Goal: Answer question/provide support: Share knowledge or assist other users

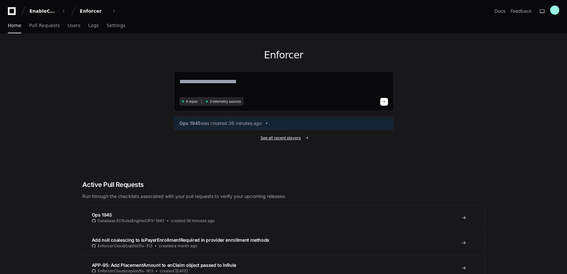
click at [279, 137] on span "See all recent players" at bounding box center [280, 138] width 40 height 5
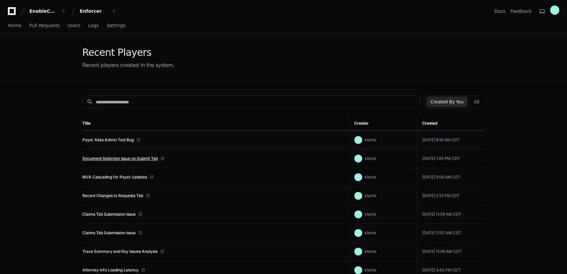
click at [115, 160] on link "Document Selection Issue on Submit Tab" at bounding box center [119, 158] width 75 height 5
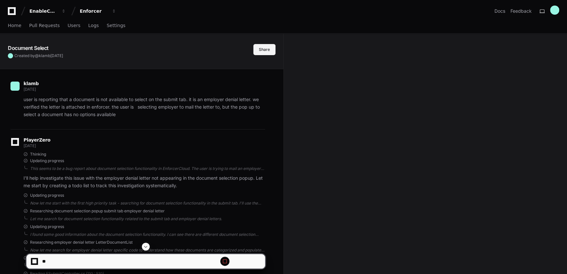
click at [262, 51] on button "Share" at bounding box center [264, 49] width 22 height 11
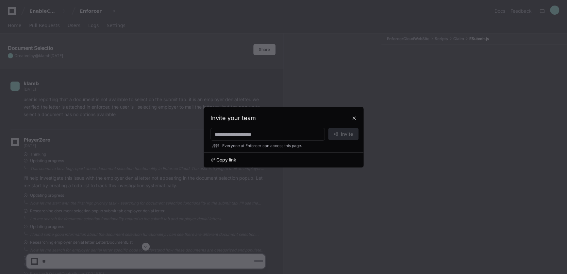
click at [225, 160] on span "Copy link" at bounding box center [226, 160] width 20 height 7
click at [353, 116] on button at bounding box center [354, 118] width 10 height 10
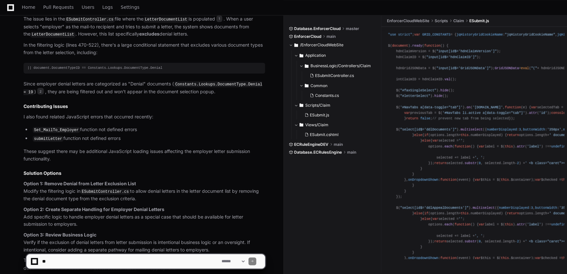
scroll to position [587, 0]
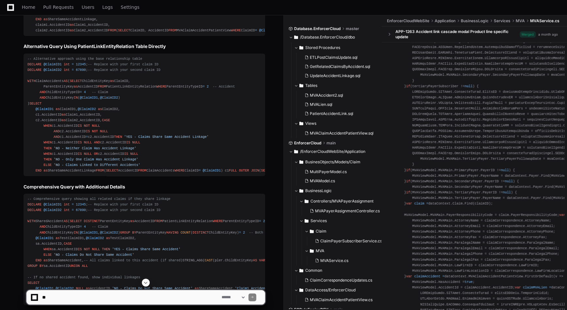
scroll to position [386, 0]
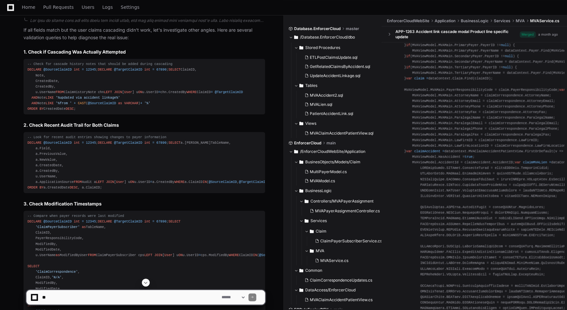
click at [148, 274] on button at bounding box center [146, 283] width 8 height 8
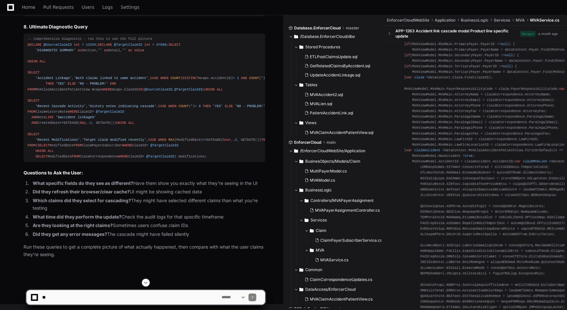
scroll to position [6432, 0]
click at [83, 274] on textarea at bounding box center [130, 297] width 179 height 14
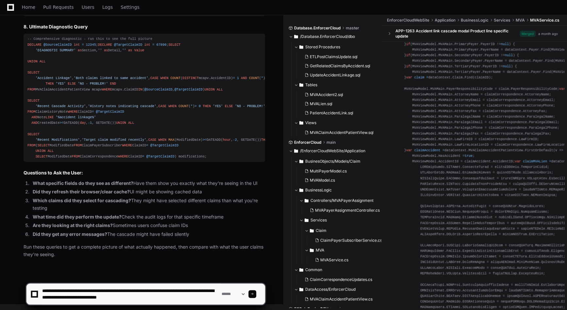
drag, startPoint x: 121, startPoint y: 296, endPoint x: 196, endPoint y: 298, distance: 74.8
click at [196, 274] on textarea at bounding box center [130, 293] width 179 height 21
type textarea "**********"
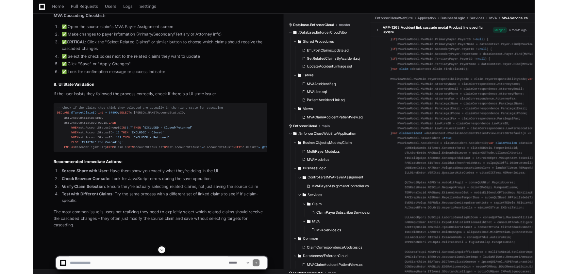
scroll to position [6729, 0]
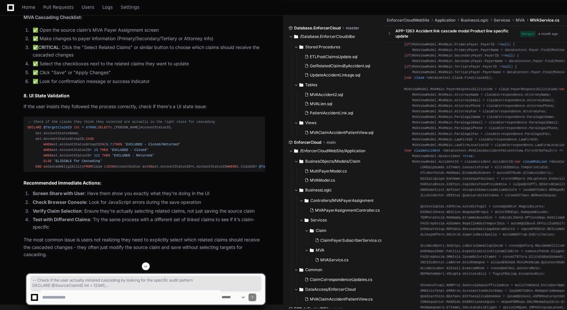
drag, startPoint x: 129, startPoint y: 249, endPoint x: 23, endPoint y: 97, distance: 185.8
copy div "-- Check if the user actually initiated cascading by looking for the specific a…"
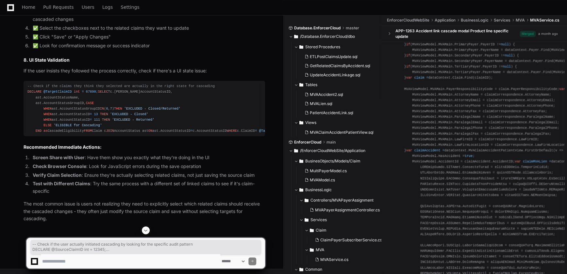
click at [143, 231] on span at bounding box center [145, 230] width 5 height 5
click at [75, 261] on textarea at bounding box center [130, 261] width 179 height 14
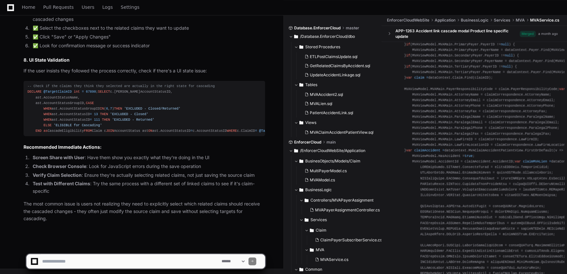
click at [67, 263] on textarea at bounding box center [130, 261] width 179 height 14
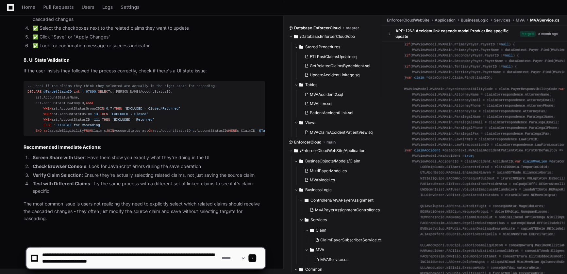
type textarea "**********"
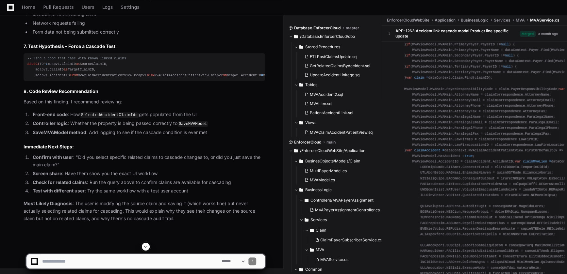
scroll to position [8064, 0]
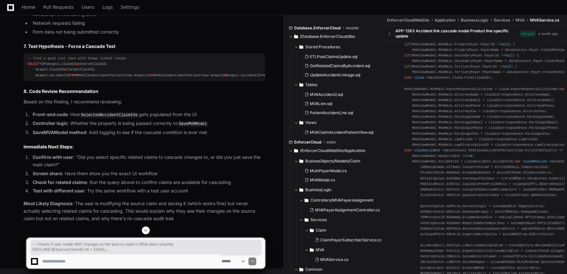
drag, startPoint x: 82, startPoint y: 164, endPoint x: 24, endPoint y: 65, distance: 114.0
copy div "-- Check if user made ANY changes to the source claim's MVA data recently DECLA…"
drag, startPoint x: 181, startPoint y: 168, endPoint x: 25, endPoint y: 74, distance: 182.1
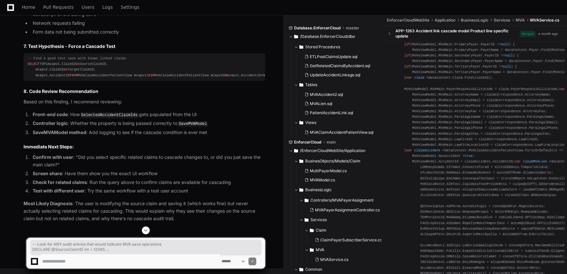
copy div "-- Look for ANY audit entries that would indicate MVA save operations DECLARE @…"
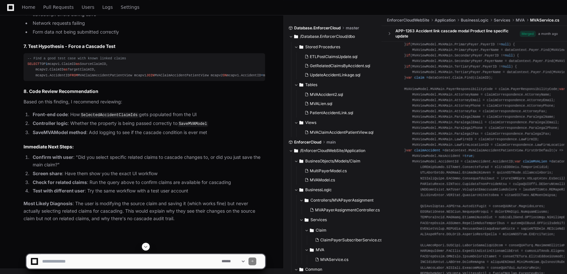
scroll to position [8064, 0]
click at [64, 261] on textarea at bounding box center [130, 261] width 179 height 14
type textarea "*"
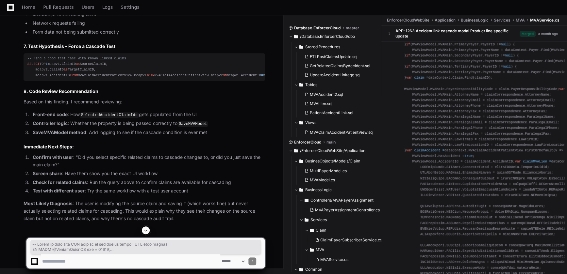
drag, startPoint x: 179, startPoint y: 230, endPoint x: 25, endPoint y: 60, distance: 228.9
drag, startPoint x: 22, startPoint y: 50, endPoint x: 180, endPoint y: 198, distance: 216.5
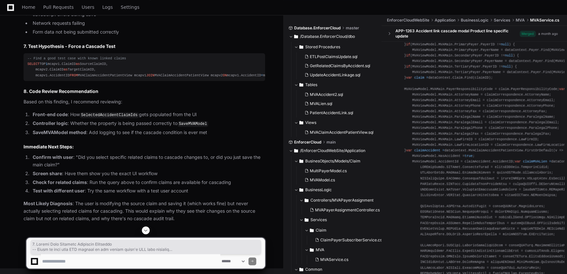
click at [65, 258] on textarea at bounding box center [130, 261] width 179 height 14
click at [112, 261] on textarea at bounding box center [130, 261] width 179 height 14
type textarea "**********"
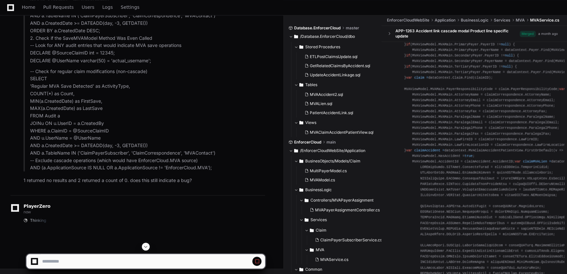
click at [145, 249] on button at bounding box center [146, 247] width 8 height 8
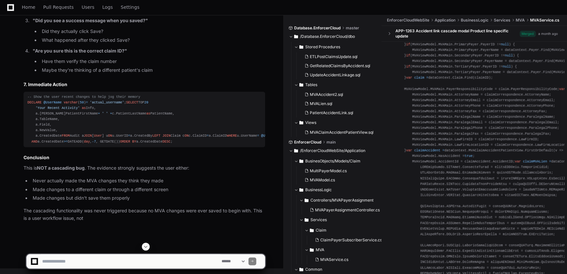
scroll to position [9470, 0]
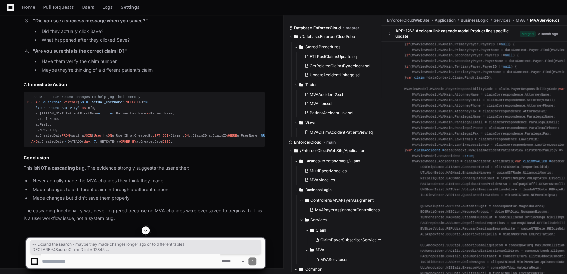
drag, startPoint x: 84, startPoint y: 183, endPoint x: 25, endPoint y: 85, distance: 114.3
copy div "-- Expand the search - maybe they made changes longer ago or to different table…"
drag, startPoint x: 85, startPoint y: 179, endPoint x: 25, endPoint y: 97, distance: 100.7
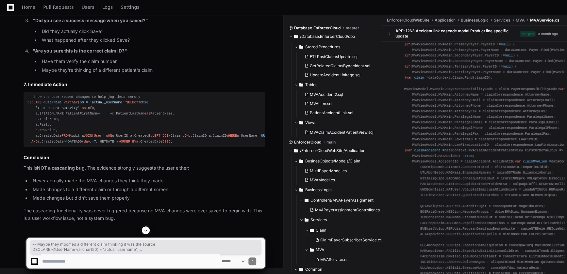
drag, startPoint x: 86, startPoint y: 183, endPoint x: 19, endPoint y: 95, distance: 110.4
copy div "-- Maybe they modified a different claim thinking it was the source DECLARE @Us…"
drag, startPoint x: 80, startPoint y: 222, endPoint x: 28, endPoint y: 146, distance: 92.3
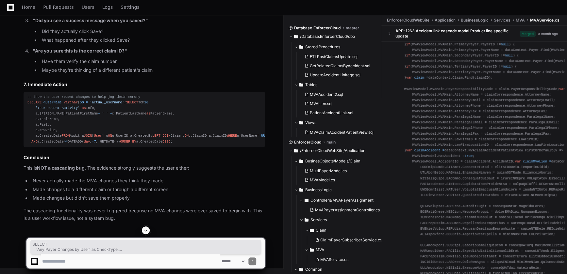
copy div "SELECT 'Any Payer Changes by User' as CheckType, a.ClaimID, a.TableName, a.Fiel…"
drag, startPoint x: 85, startPoint y: 153, endPoint x: 23, endPoint y: 54, distance: 117.2
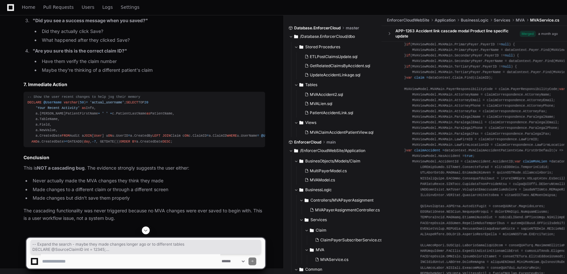
click at [59, 258] on textarea at bounding box center [130, 261] width 179 height 14
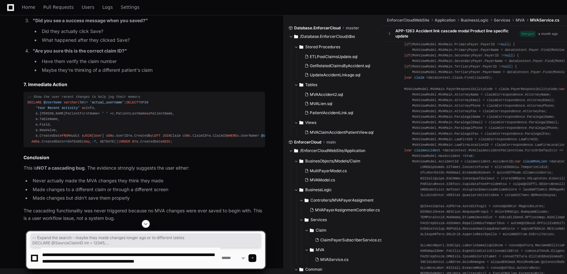
scroll to position [2, 0]
type textarea "**********"
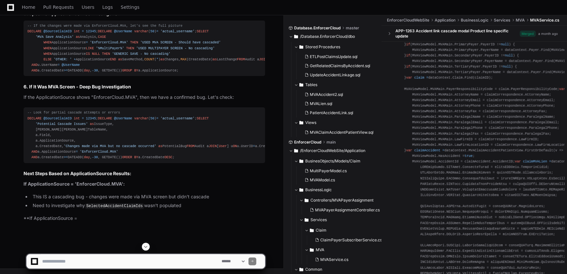
scroll to position [10883, 0]
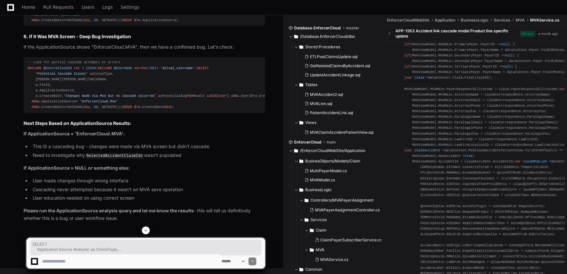
drag, startPoint x: 98, startPoint y: 187, endPoint x: 26, endPoint y: 116, distance: 100.7
copy div "SELECT 'Application Source Analysis' as CheckType, a.ApplicationSource, COUNT (…"
drag, startPoint x: 106, startPoint y: 198, endPoint x: 26, endPoint y: 116, distance: 114.8
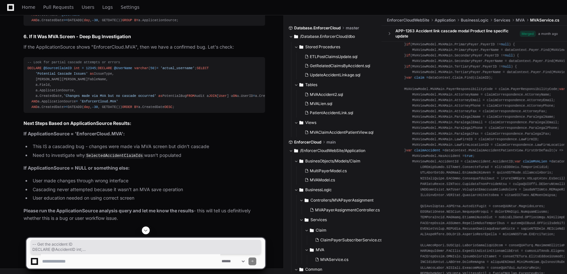
copy div "-- Get the accident ID DECLARE @AccidentID int ; SELECT @AccidentID = AccidentI…"
drag, startPoint x: 79, startPoint y: 188, endPoint x: 24, endPoint y: 109, distance: 96.5
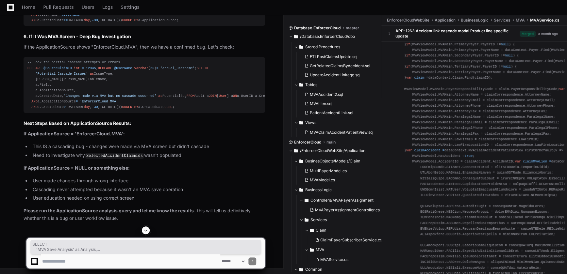
copy div "SELECT 'MVA Save Analysis' as Analysis, CASE WHEN ApplicationSource = 'Enforcer…"
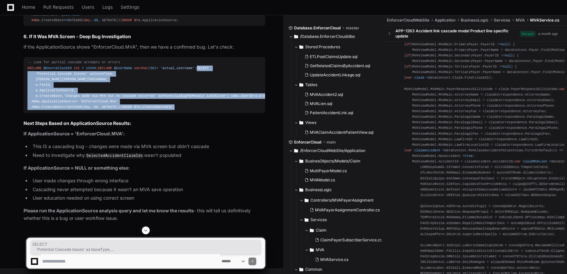
drag, startPoint x: 83, startPoint y: 183, endPoint x: 26, endPoint y: 111, distance: 91.1
click at [26, 111] on pre "-- Look for partial cascade attempts or errors DECLARE @SourceClaimID int = 123…" at bounding box center [144, 85] width 241 height 56
copy div "SELECT 'Potential Cascade Issues' as IssueType, a.ClaimID, a.TableName, a.Field…"
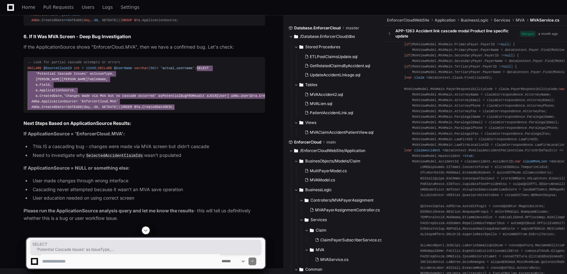
scroll to position [11522, 0]
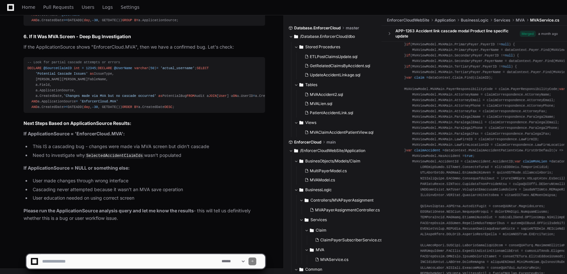
click at [152, 185] on li "User made changes through wrong interface" at bounding box center [148, 181] width 234 height 8
click at [70, 255] on textarea at bounding box center [130, 261] width 179 height 14
click at [107, 261] on textarea at bounding box center [130, 261] width 179 height 14
paste textarea "**********"
type textarea "**********"
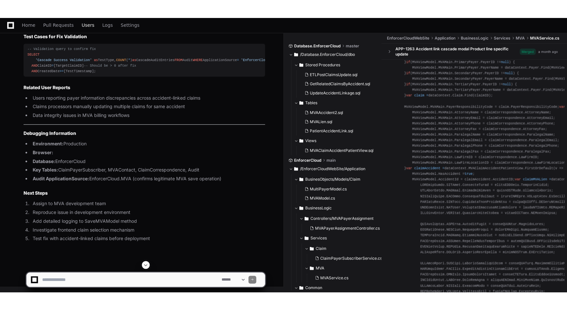
scroll to position [11819, 0]
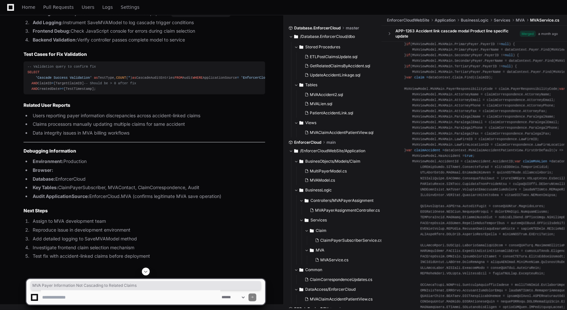
drag, startPoint x: 57, startPoint y: 40, endPoint x: 197, endPoint y: 42, distance: 139.8
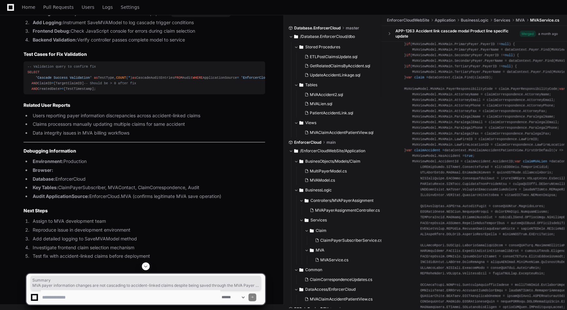
scroll to position [11879, 0]
drag, startPoint x: 23, startPoint y: 72, endPoint x: 202, endPoint y: 220, distance: 231.9
drag, startPoint x: 108, startPoint y: 192, endPoint x: 26, endPoint y: 151, distance: 90.8
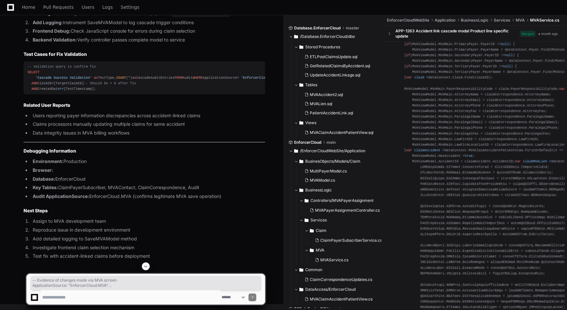
drag, startPoint x: 23, startPoint y: 142, endPoint x: 110, endPoint y: 195, distance: 102.0
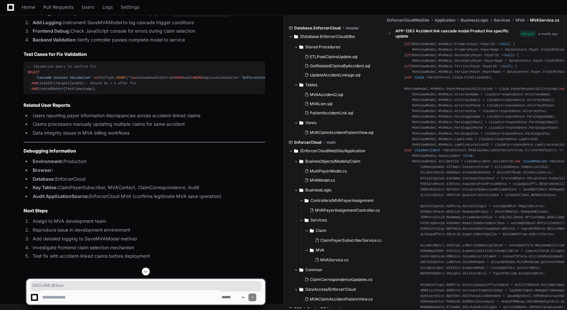
drag, startPoint x: 118, startPoint y: 133, endPoint x: 52, endPoint y: 138, distance: 65.5
drag, startPoint x: 52, startPoint y: 138, endPoint x: 41, endPoint y: 130, distance: 13.4
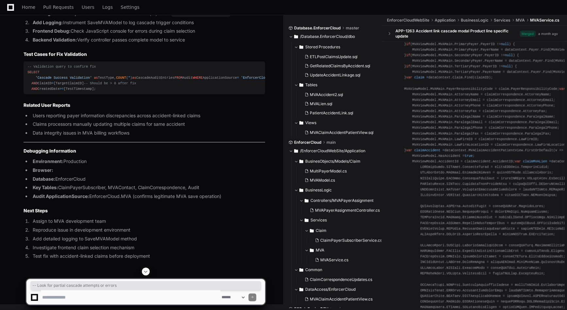
drag, startPoint x: 172, startPoint y: 101, endPoint x: 25, endPoint y: 101, distance: 146.9
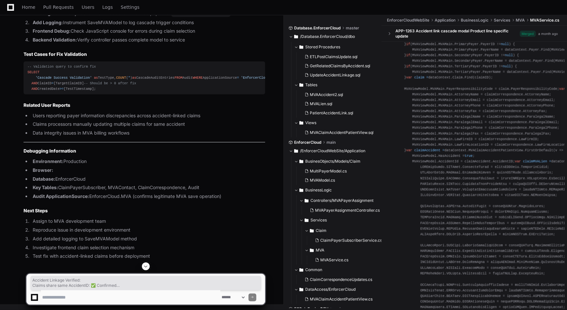
drag, startPoint x: 168, startPoint y: 176, endPoint x: 16, endPoint y: 146, distance: 154.1
drag, startPoint x: 24, startPoint y: 101, endPoint x: 244, endPoint y: 218, distance: 248.5
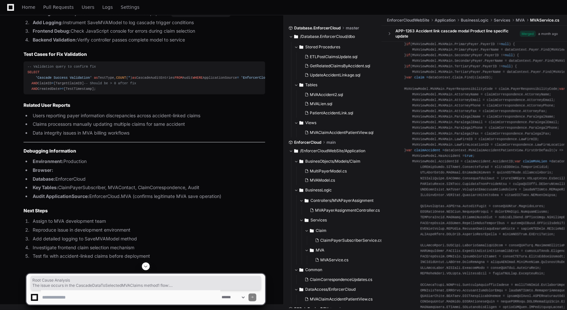
scroll to position [12467, 0]
click at [27, 6] on span "Home" at bounding box center [28, 7] width 13 height 4
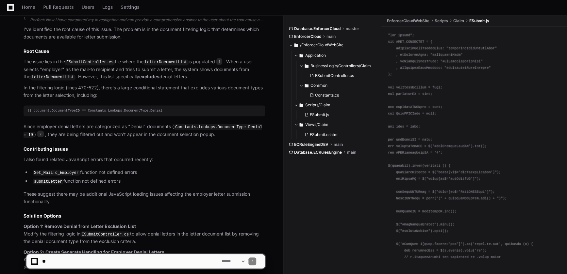
scroll to position [587, 0]
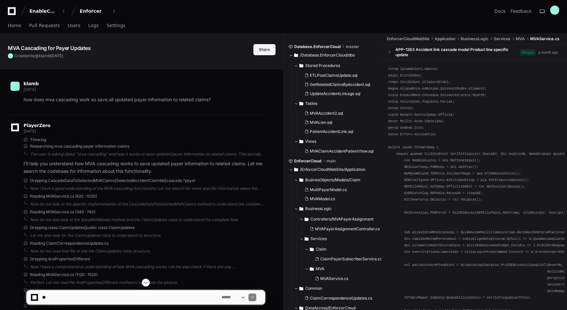
click at [260, 51] on button "Share" at bounding box center [264, 49] width 22 height 11
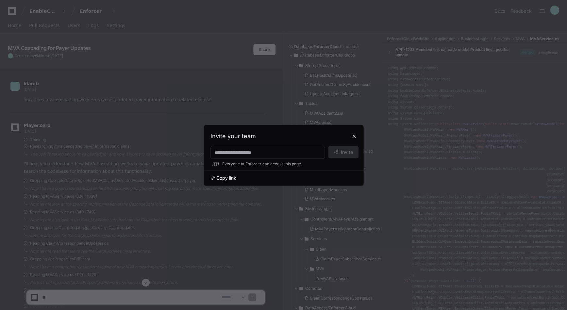
click at [231, 176] on span "Copy link" at bounding box center [226, 178] width 20 height 7
